Goal: Task Accomplishment & Management: Manage account settings

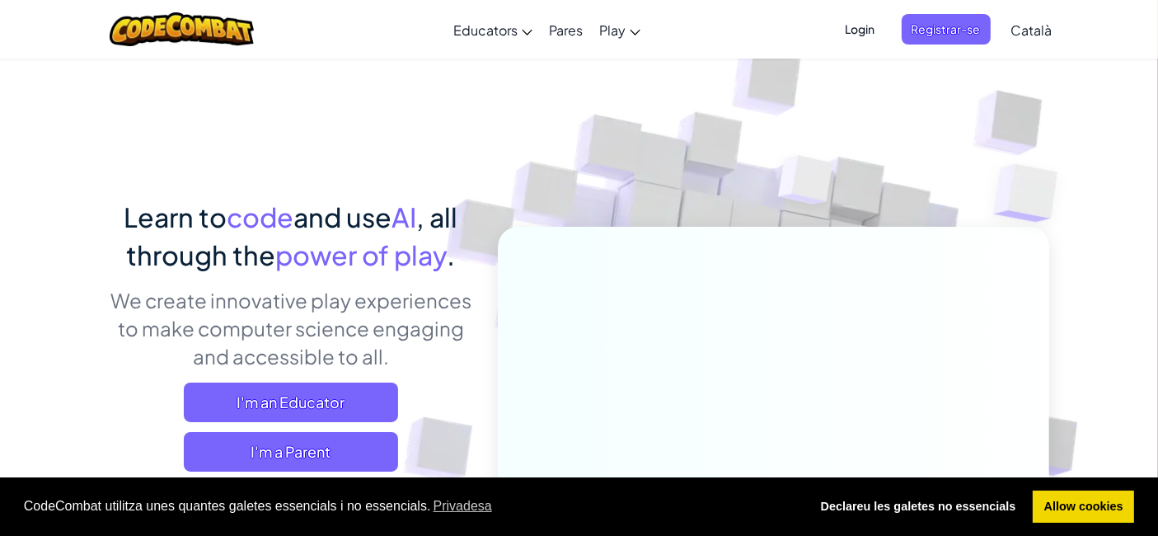
click at [845, 50] on div "Login Registrar-se Català English ([GEOGRAPHIC_DATA]) English ([GEOGRAPHIC_DATA…" at bounding box center [944, 29] width 233 height 45
click at [857, 37] on span "Login" at bounding box center [860, 29] width 49 height 31
